Goal: Find contact information: Find contact information

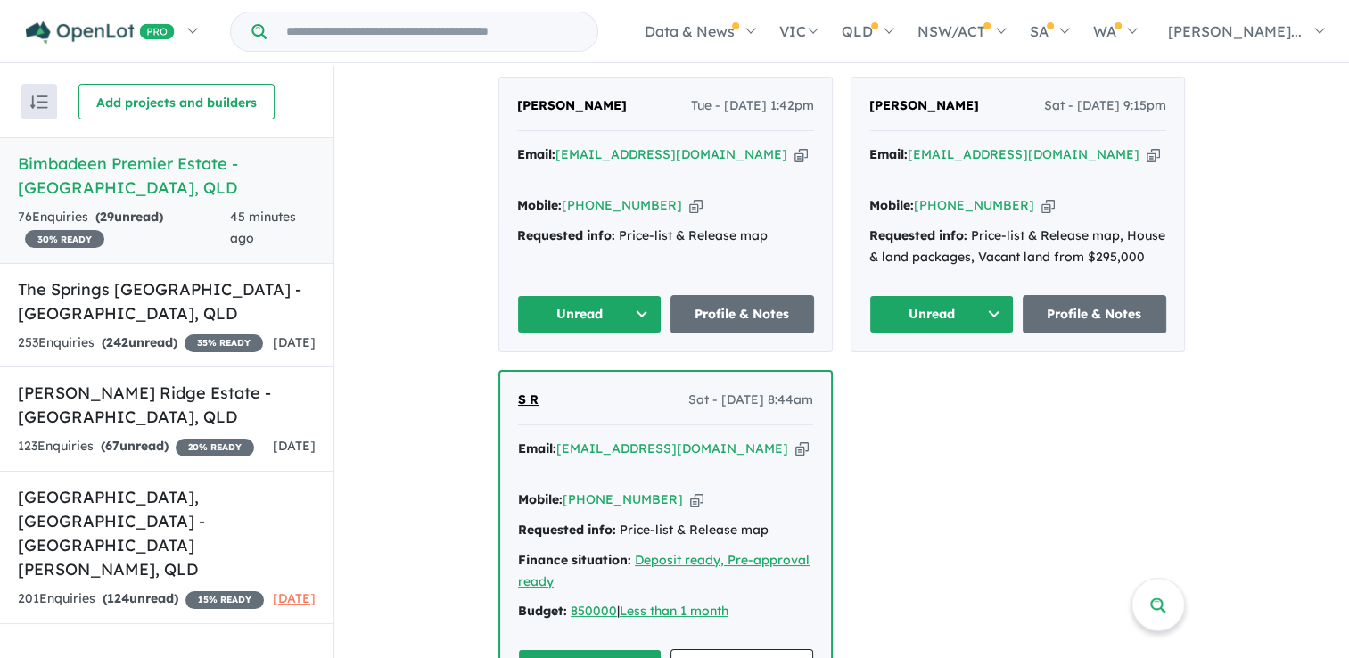
scroll to position [713, 0]
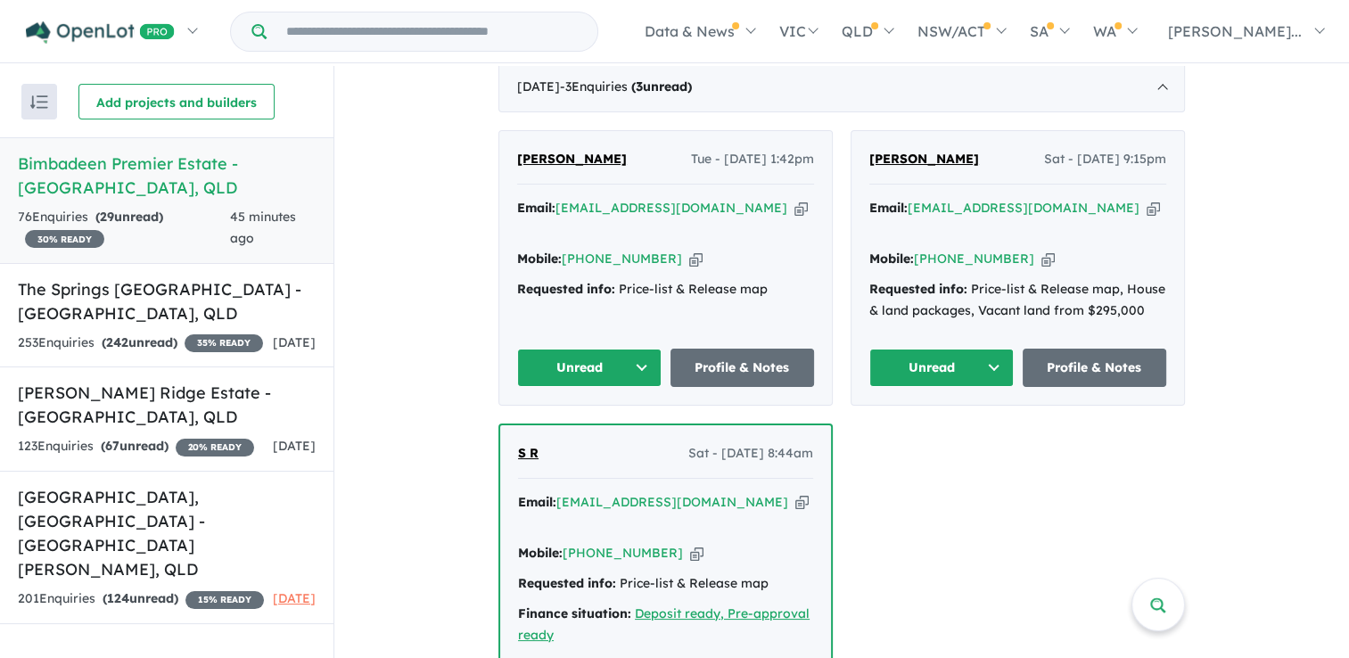
click at [946, 349] on button "Unread" at bounding box center [941, 368] width 144 height 38
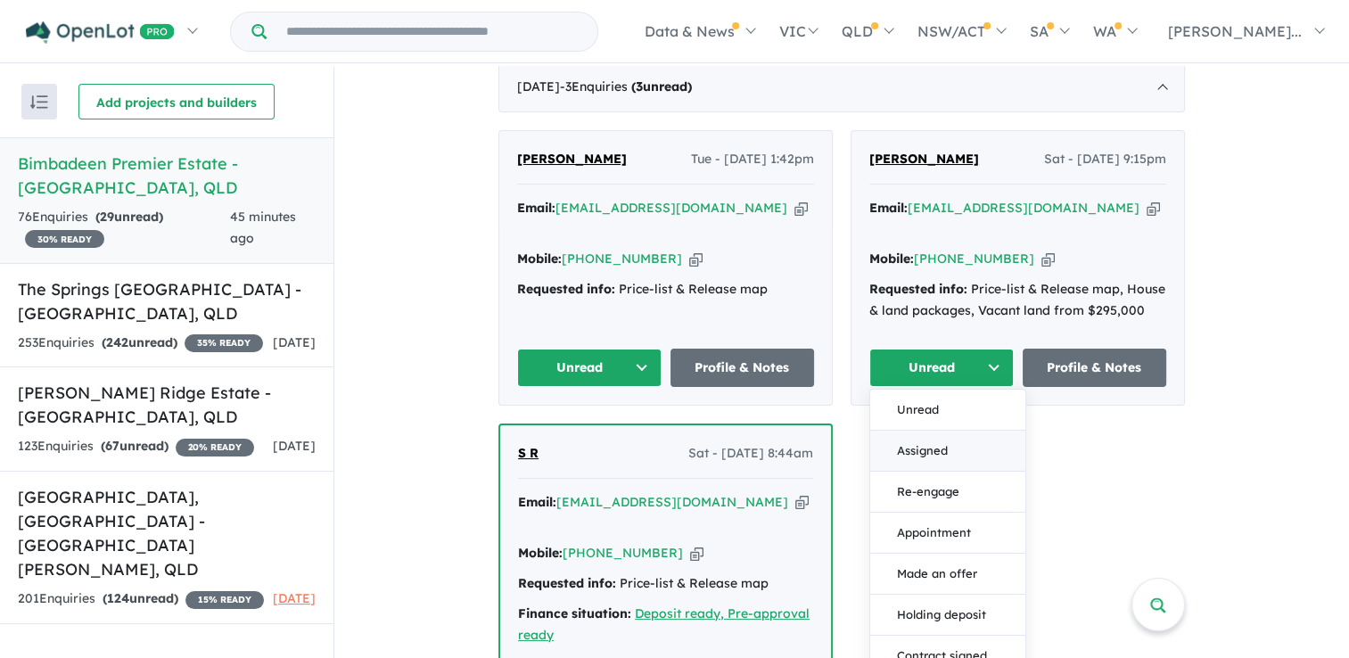
click at [924, 431] on button "Assigned" at bounding box center [947, 451] width 155 height 41
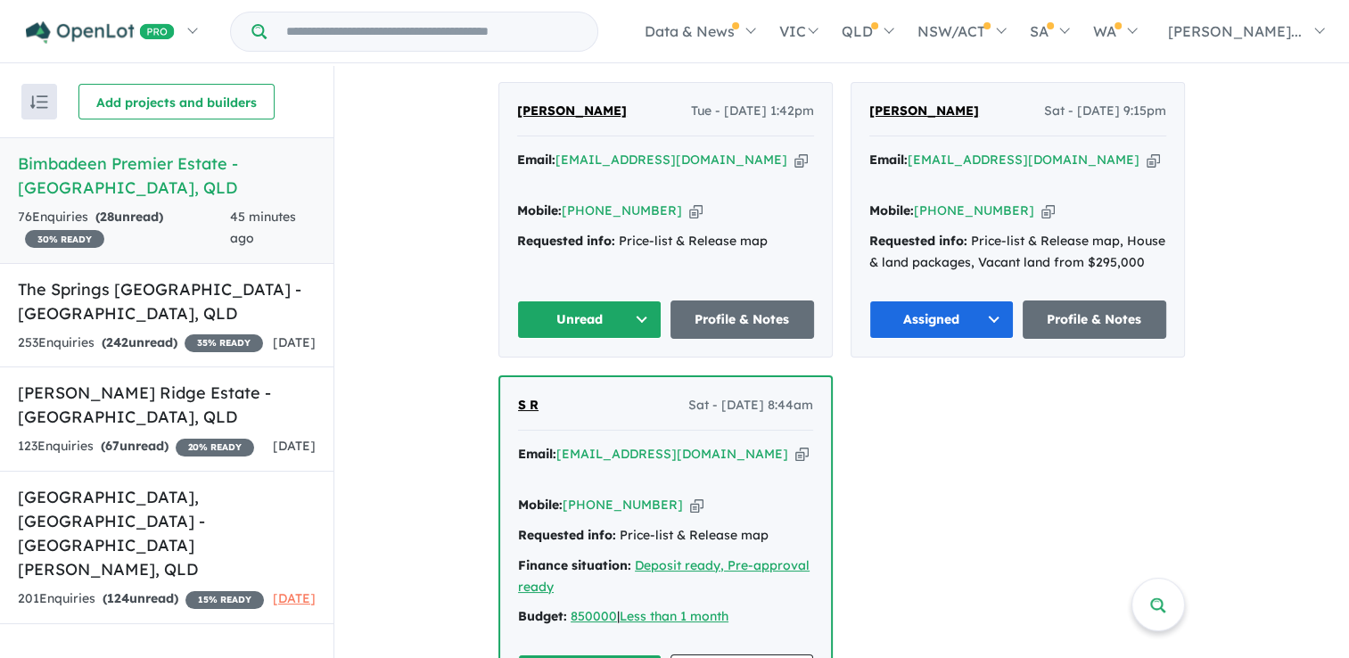
scroll to position [802, 0]
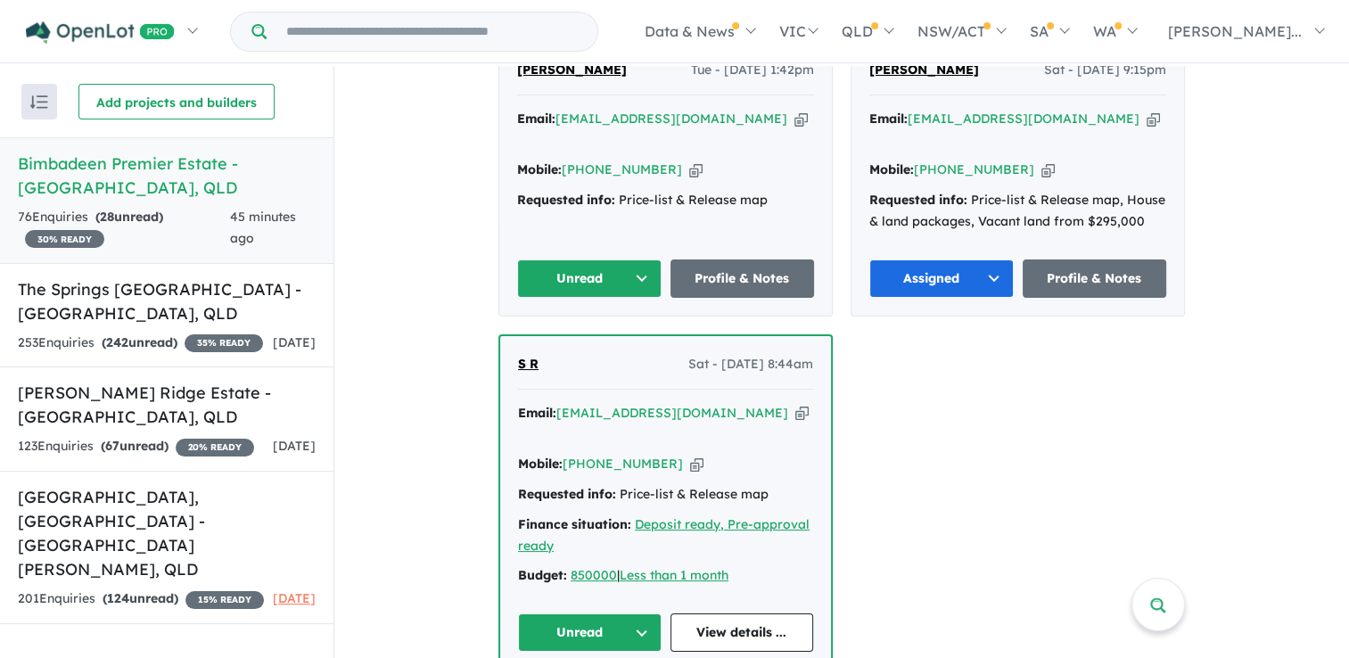
drag, startPoint x: 613, startPoint y: 369, endPoint x: 759, endPoint y: 358, distance: 145.7
click at [759, 403] on div "Email: [EMAIL_ADDRESS][DOMAIN_NAME] Copied!" at bounding box center [665, 424] width 295 height 43
click at [795, 404] on icon "button" at bounding box center [801, 413] width 13 height 19
click at [690, 455] on icon "button" at bounding box center [696, 464] width 13 height 19
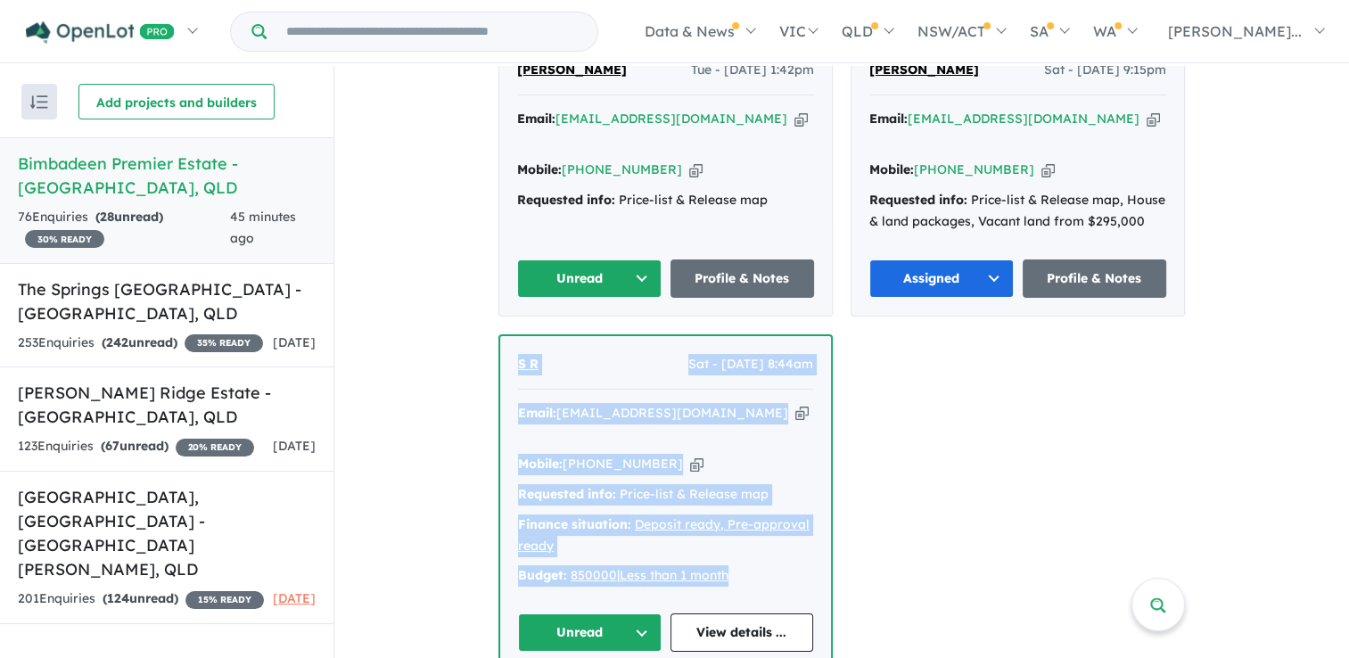
drag, startPoint x: 768, startPoint y: 514, endPoint x: 507, endPoint y: 308, distance: 332.0
click at [507, 336] on div "S R Sat - [DATE] 8:44am Email: [EMAIL_ADDRESS][DOMAIN_NAME] Copied! Mobile: [PH…" at bounding box center [665, 502] width 331 height 333
copy div "S R Sat - [DATE] 8:44am Email: [EMAIL_ADDRESS][DOMAIN_NAME] Copied! Mobile: [PH…"
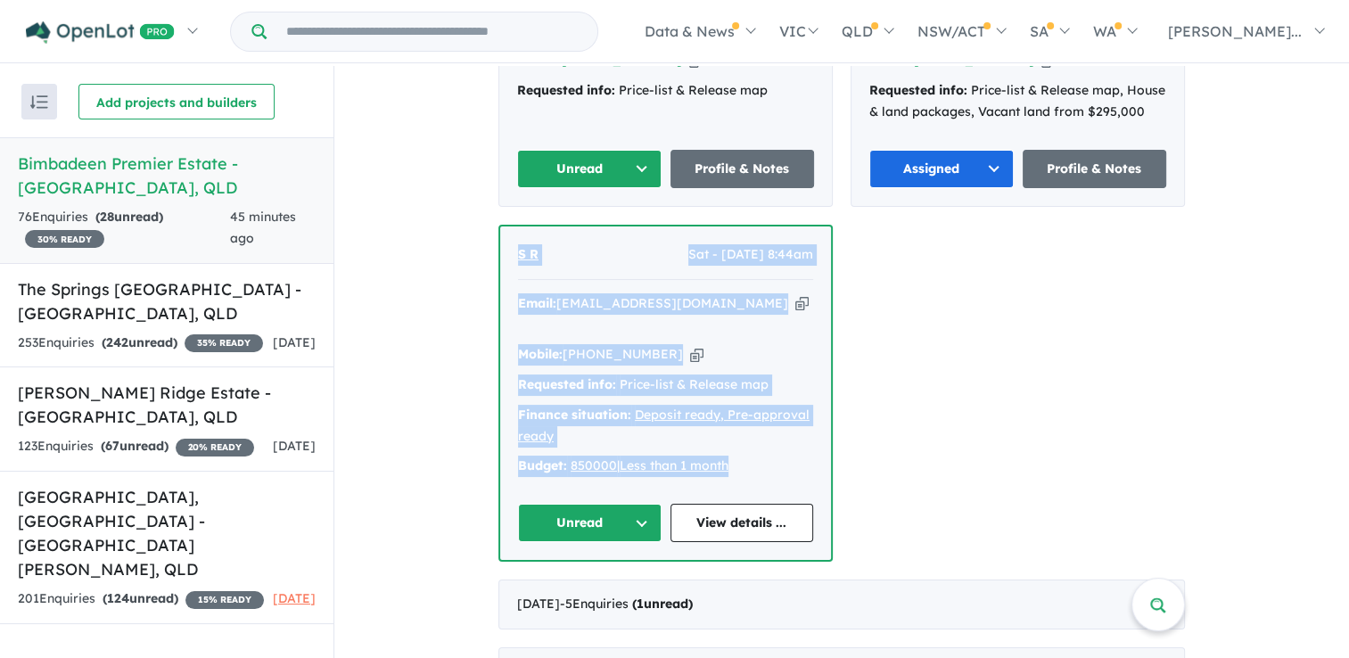
scroll to position [1070, 0]
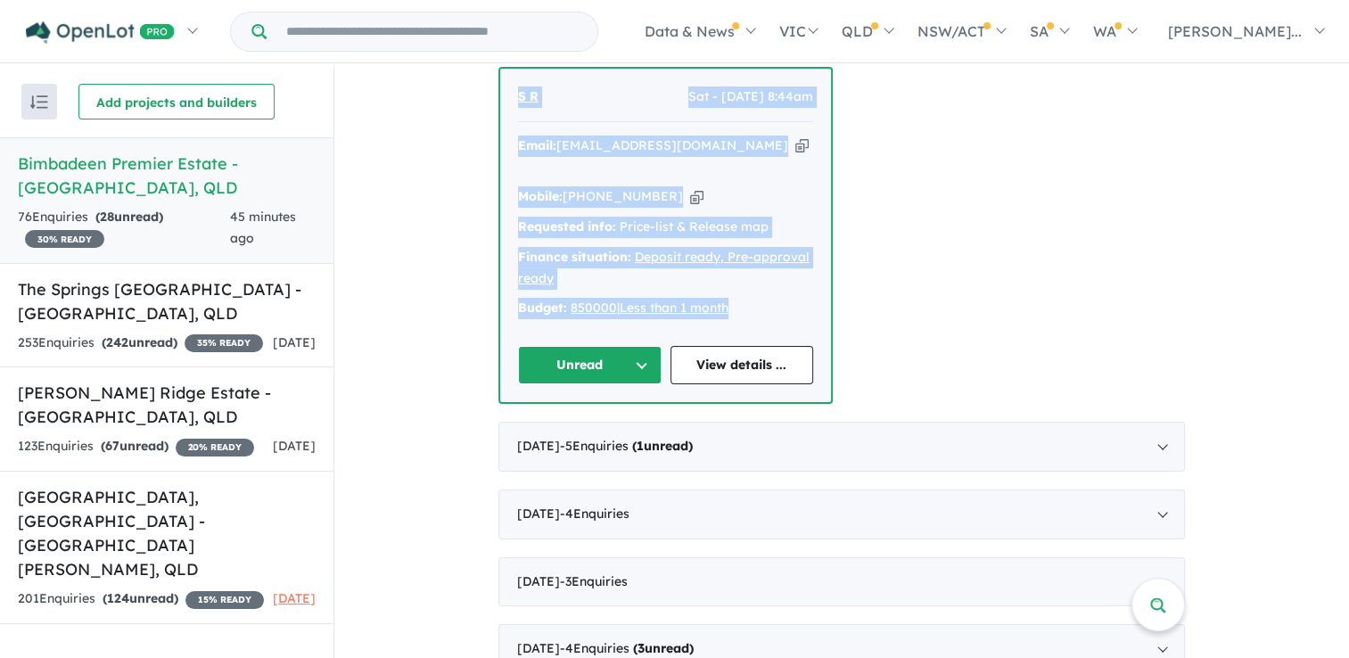
click at [563, 346] on button "Unread" at bounding box center [590, 365] width 144 height 38
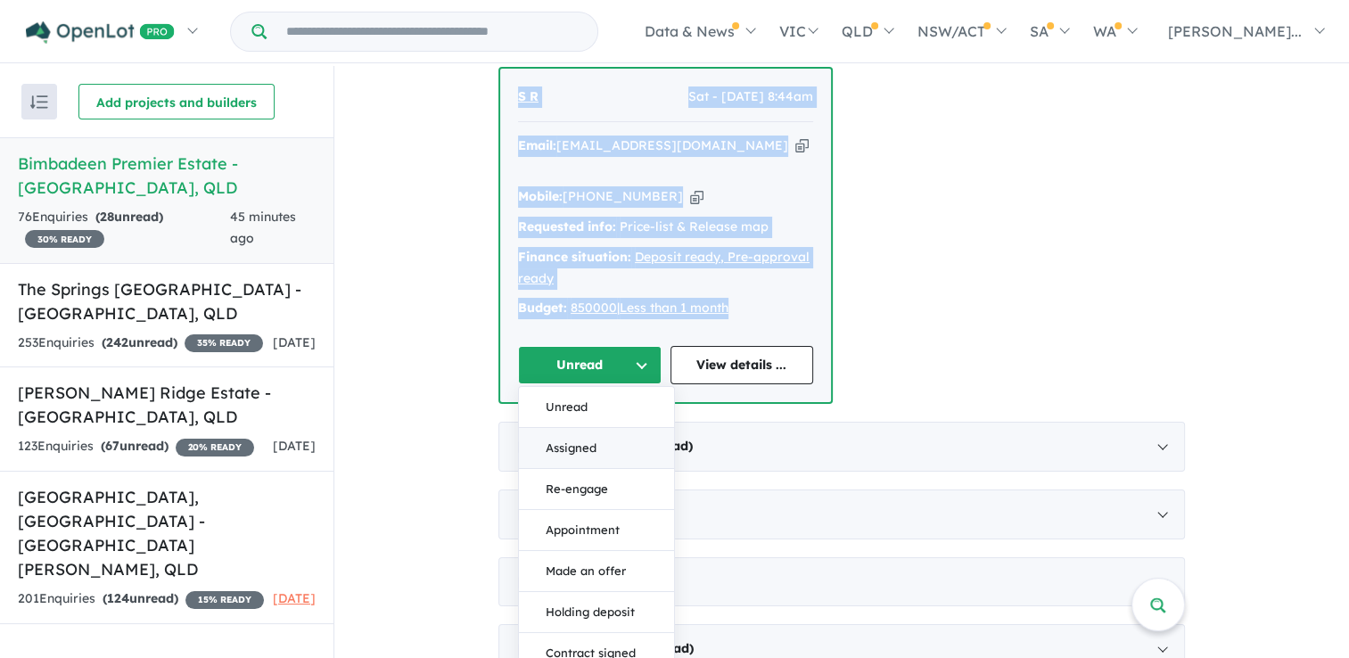
drag, startPoint x: 584, startPoint y: 383, endPoint x: 603, endPoint y: 377, distance: 19.7
click at [586, 428] on button "Assigned" at bounding box center [596, 448] width 155 height 41
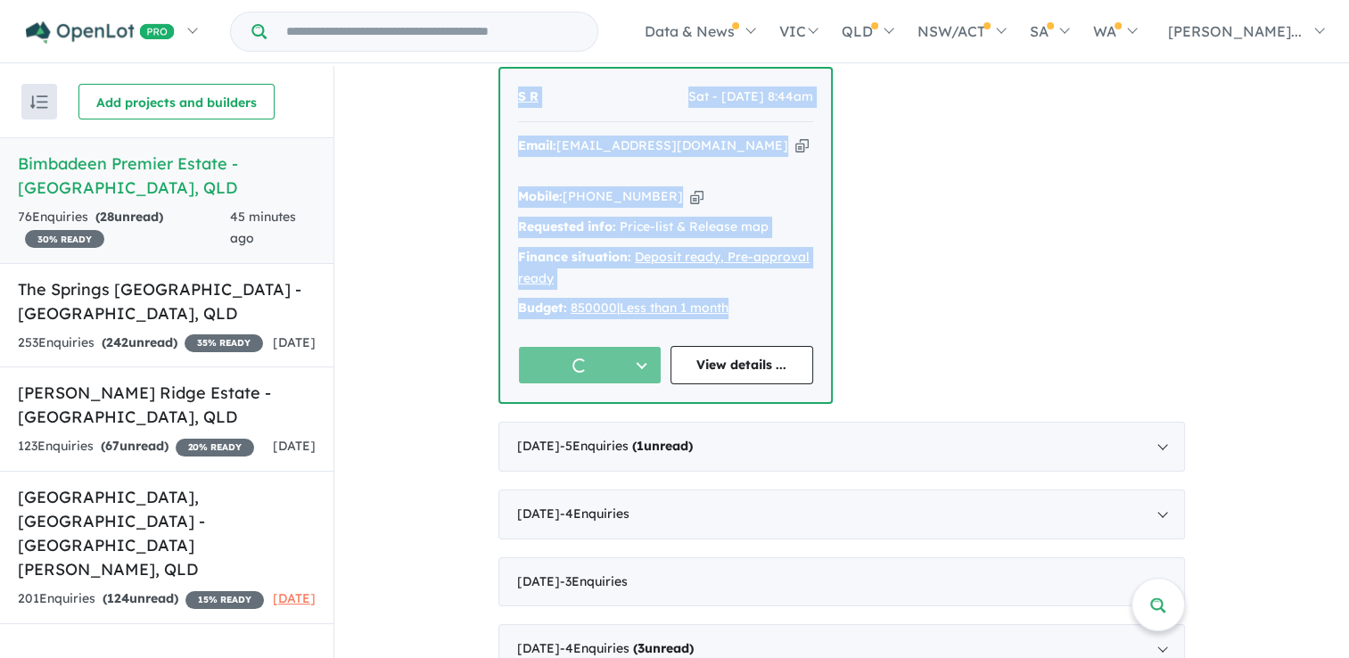
scroll to position [802, 0]
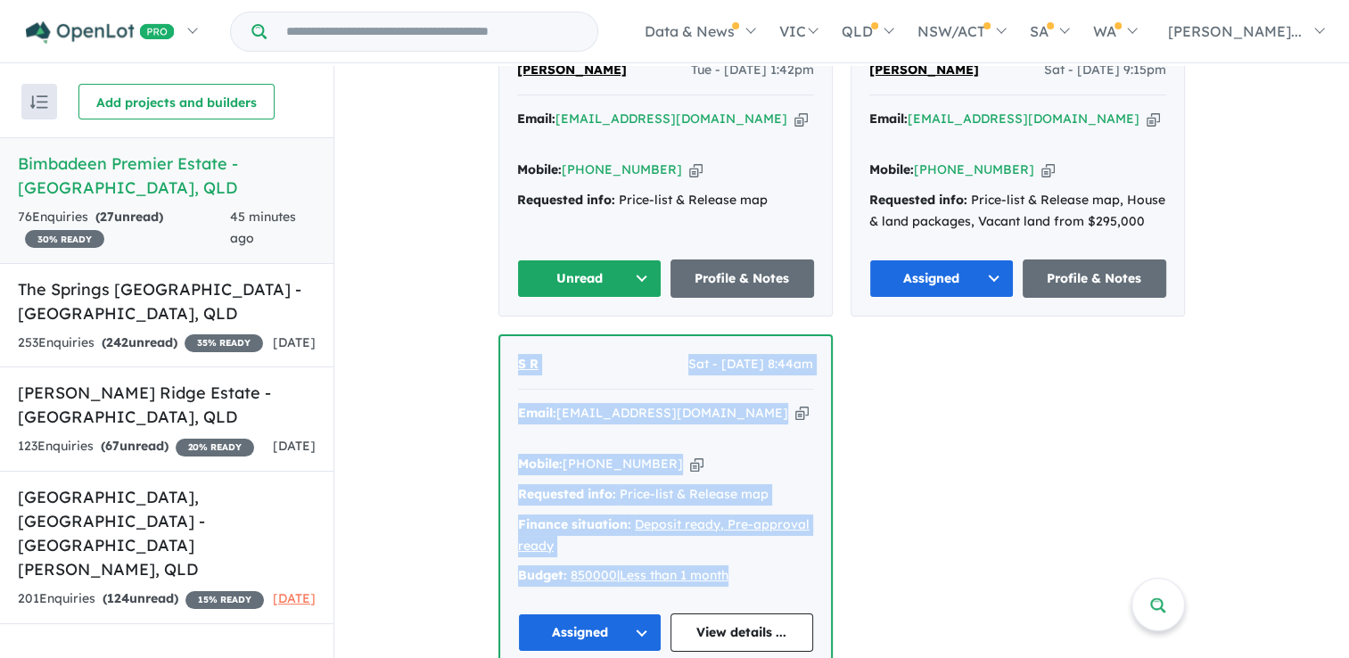
click at [1147, 110] on icon "button" at bounding box center [1153, 119] width 13 height 19
copy div "S R Sat - [DATE] 8:44am Email: [EMAIL_ADDRESS][DOMAIN_NAME] Copied! Mobile: [PH…"
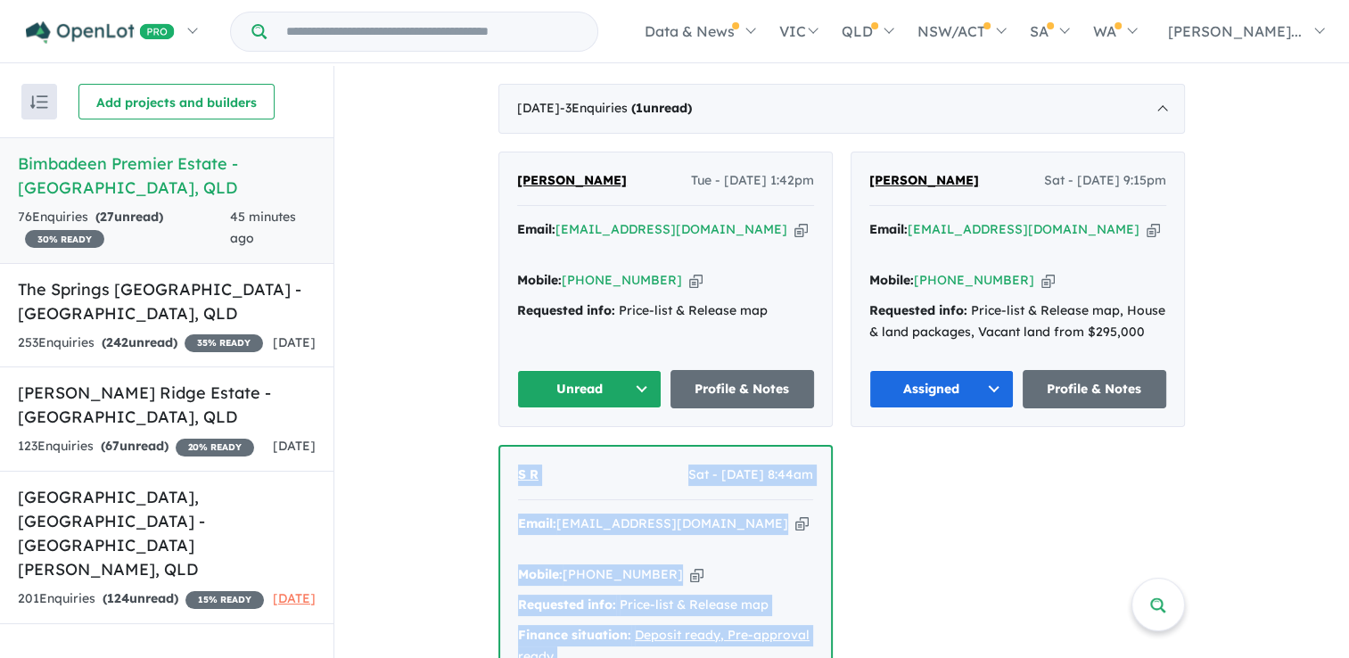
scroll to position [535, 0]
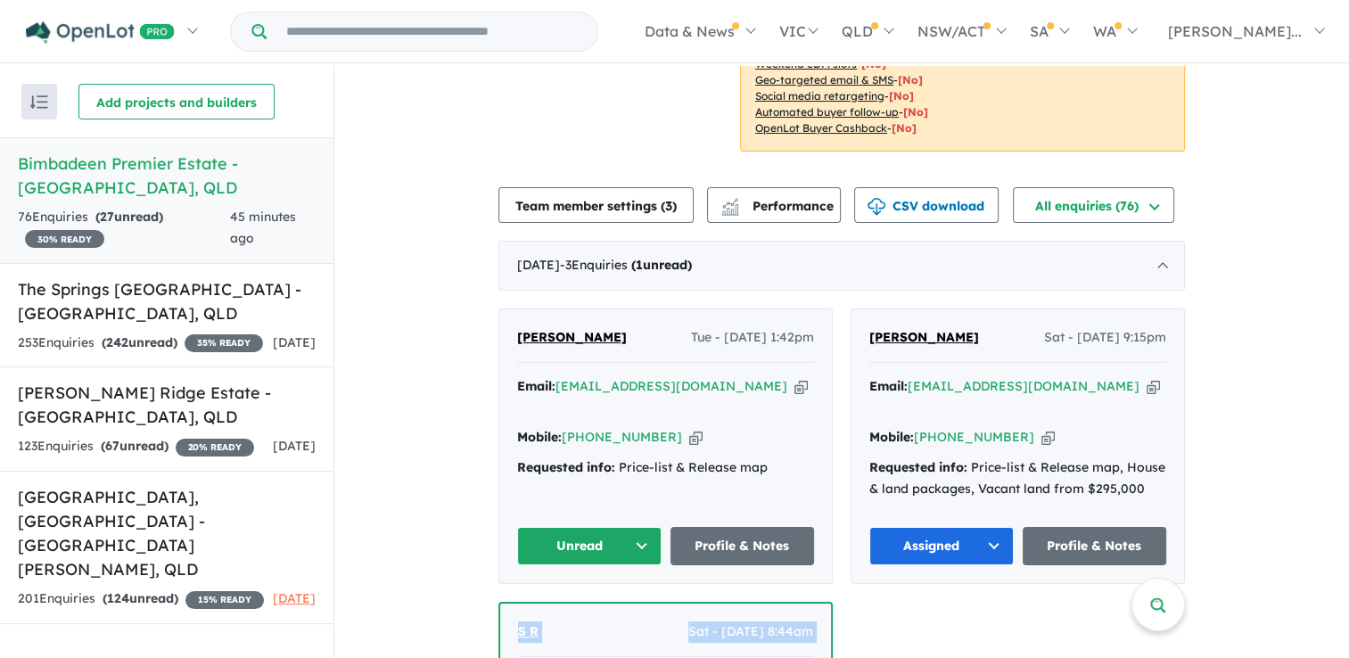
click at [628, 527] on button "Unread" at bounding box center [589, 546] width 144 height 38
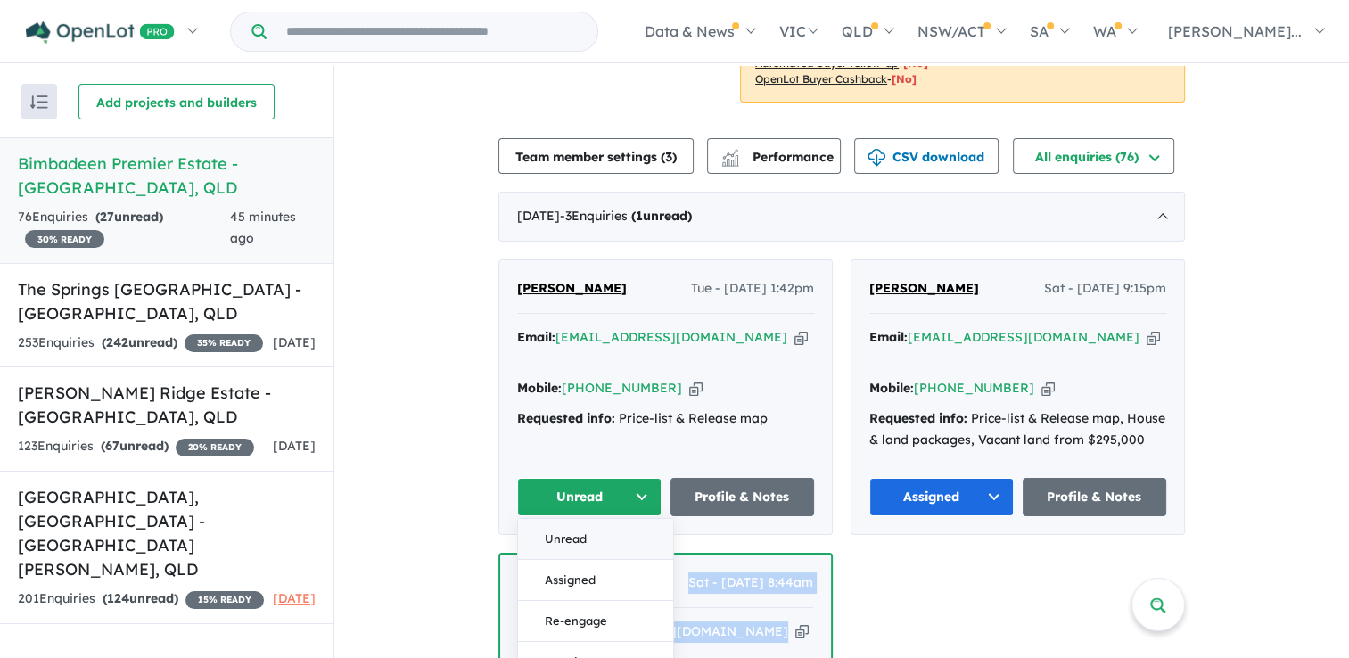
scroll to position [624, 0]
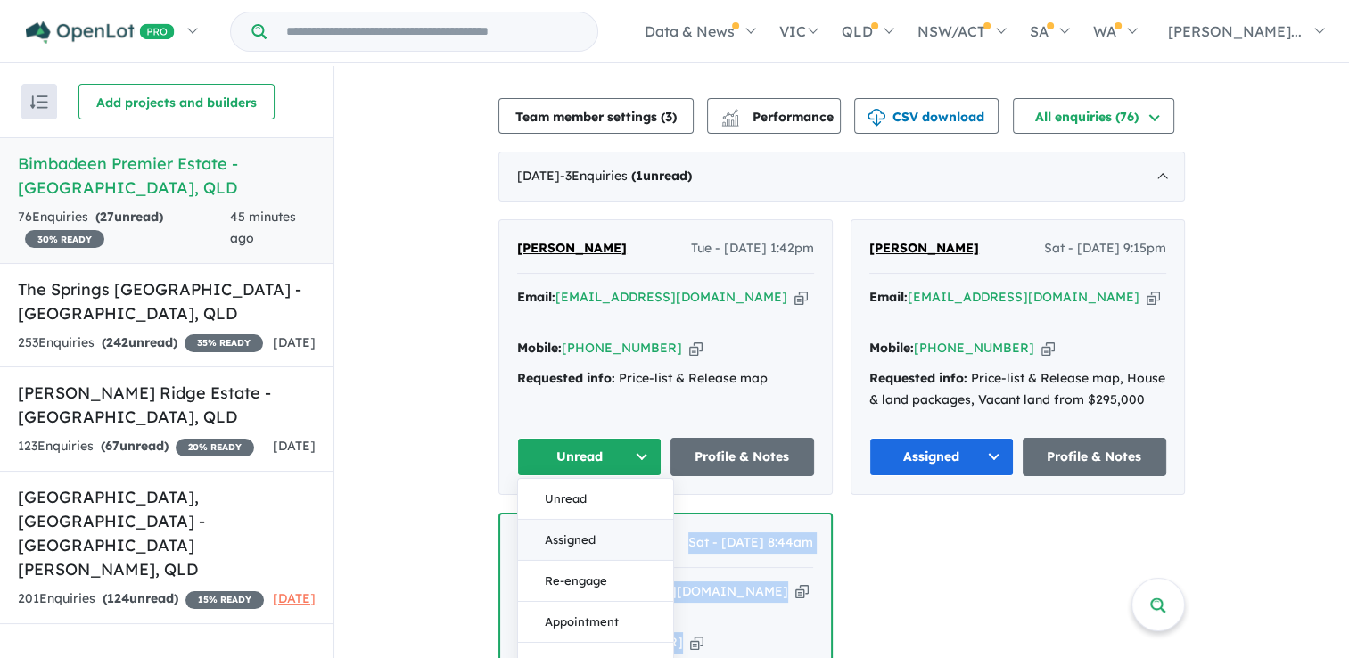
click at [596, 520] on button "Assigned" at bounding box center [595, 540] width 155 height 41
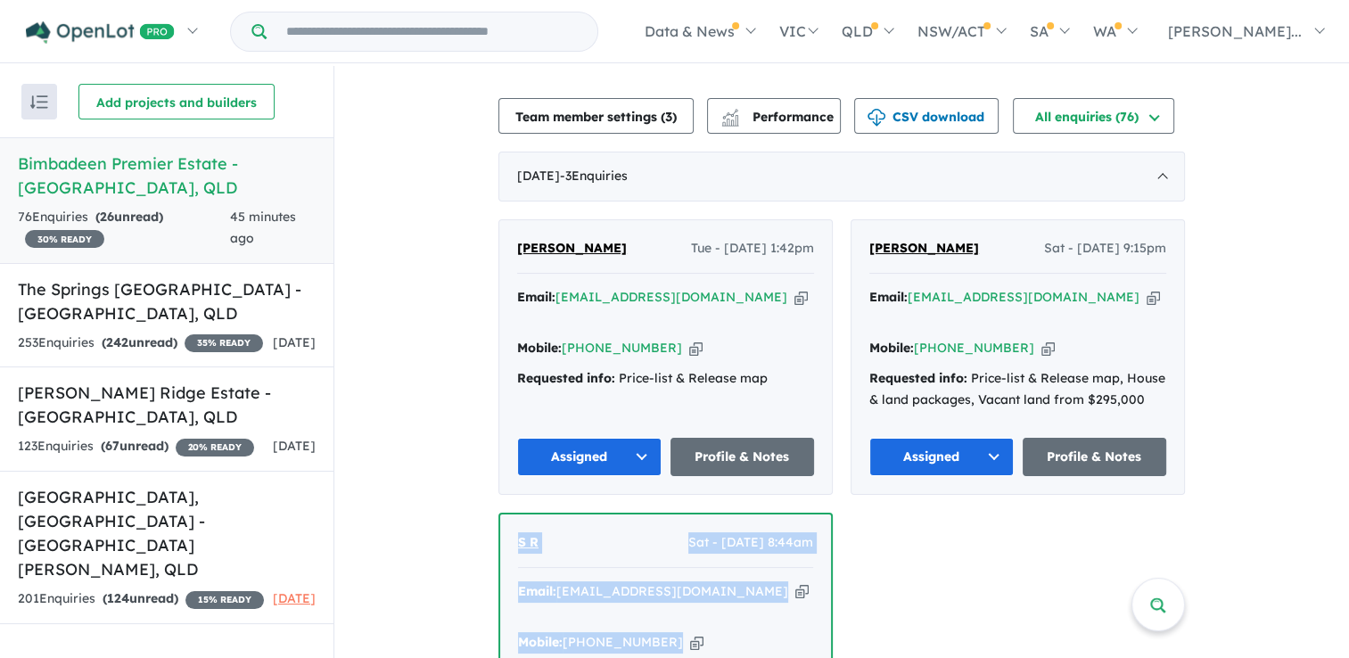
click at [794, 288] on icon "button" at bounding box center [800, 297] width 13 height 19
copy div "S R Sat - [DATE] 8:44am Email: [EMAIL_ADDRESS][DOMAIN_NAME] Copied! Mobile: [PH…"
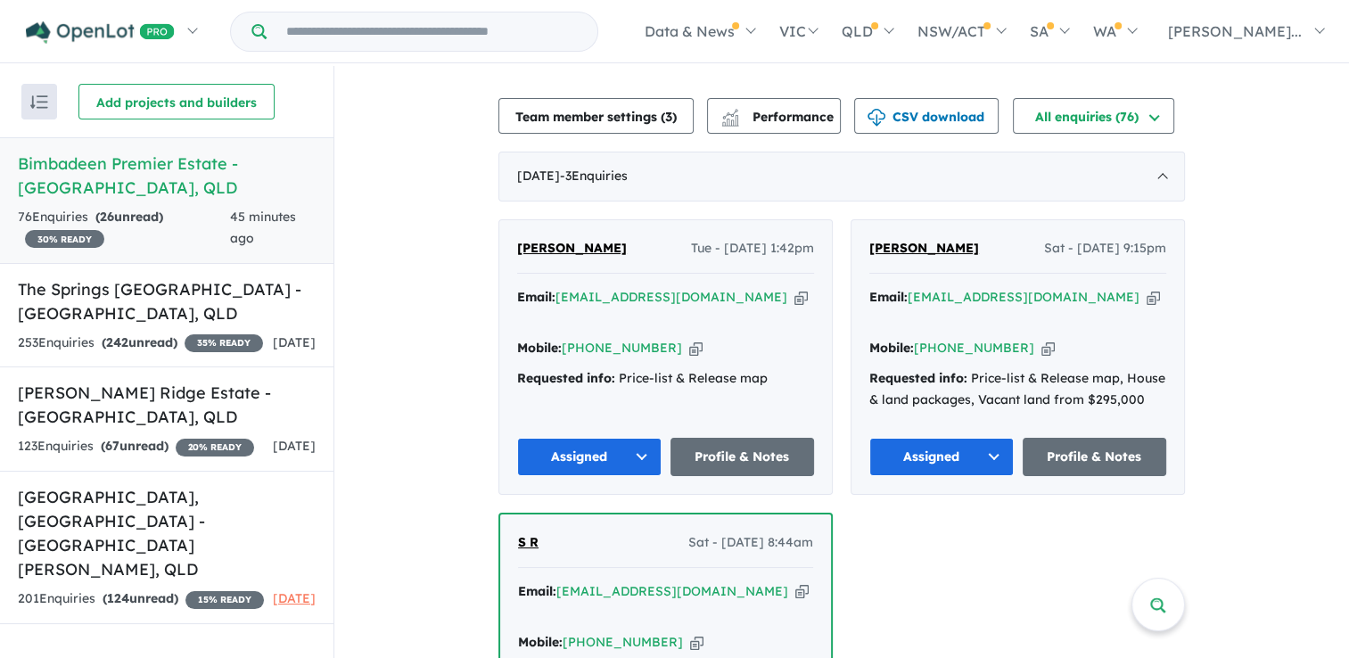
click at [675, 338] on div "Mobile: [PHONE_NUMBER] Copied!" at bounding box center [665, 348] width 297 height 21
click at [689, 339] on icon "button" at bounding box center [695, 348] width 13 height 19
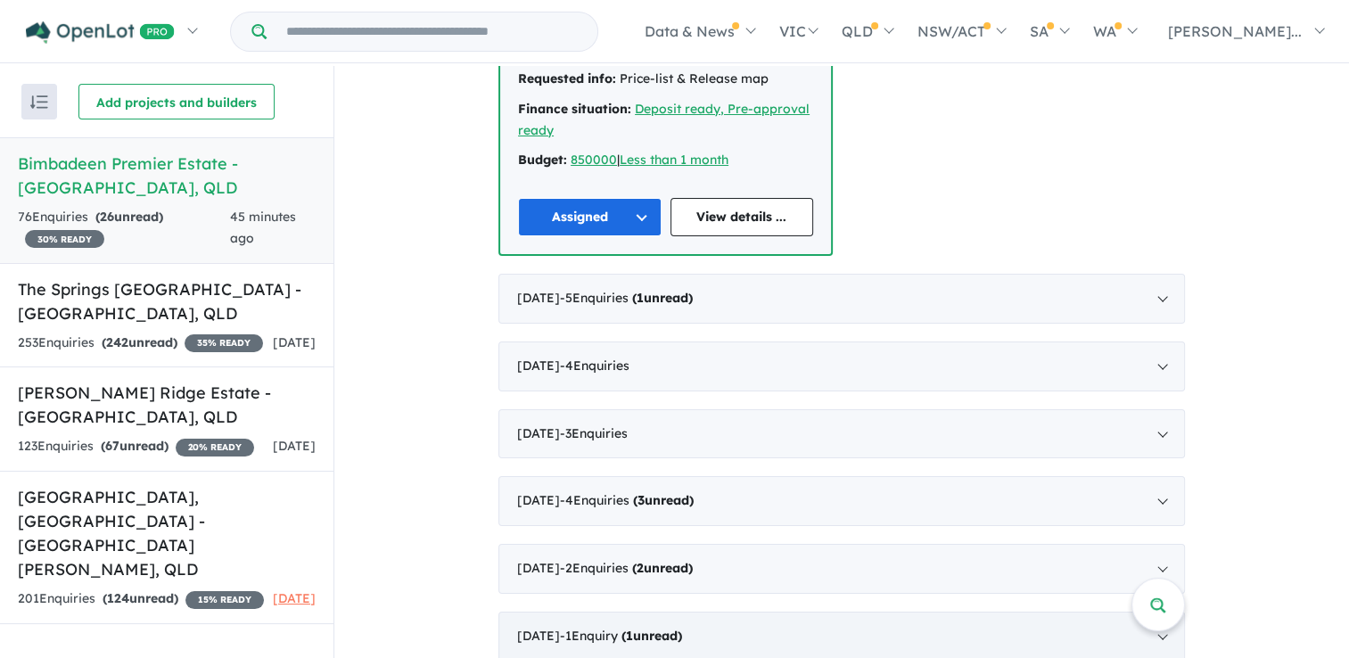
scroll to position [1427, 0]
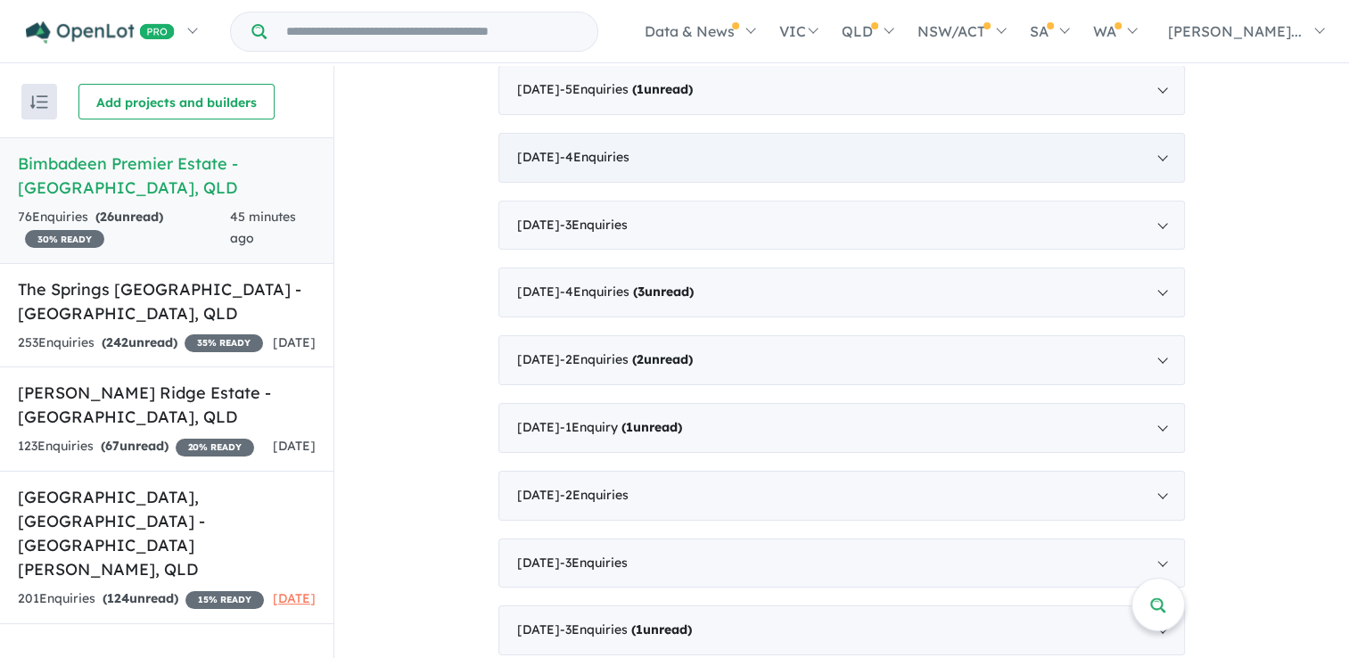
click at [618, 149] on span "- 4 Enquir ies ( 0 unread)" at bounding box center [595, 157] width 70 height 16
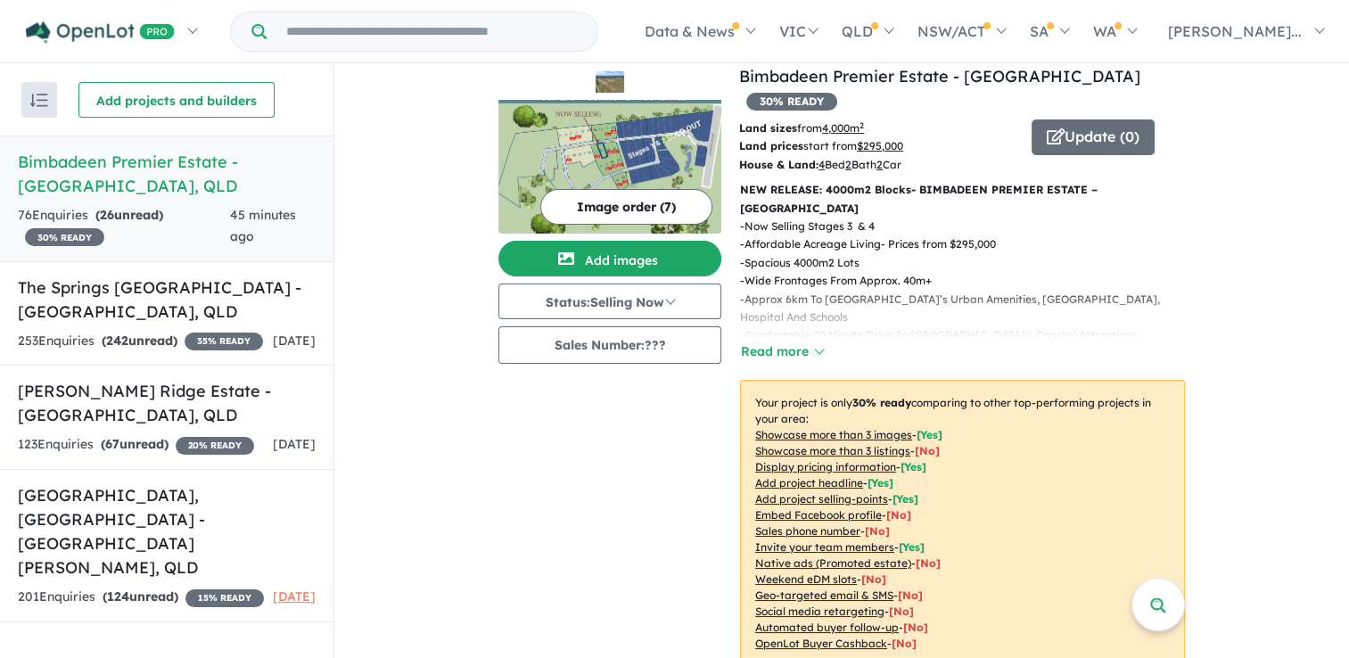
scroll to position [0, 0]
